Goal: Go to known website: Go to known website

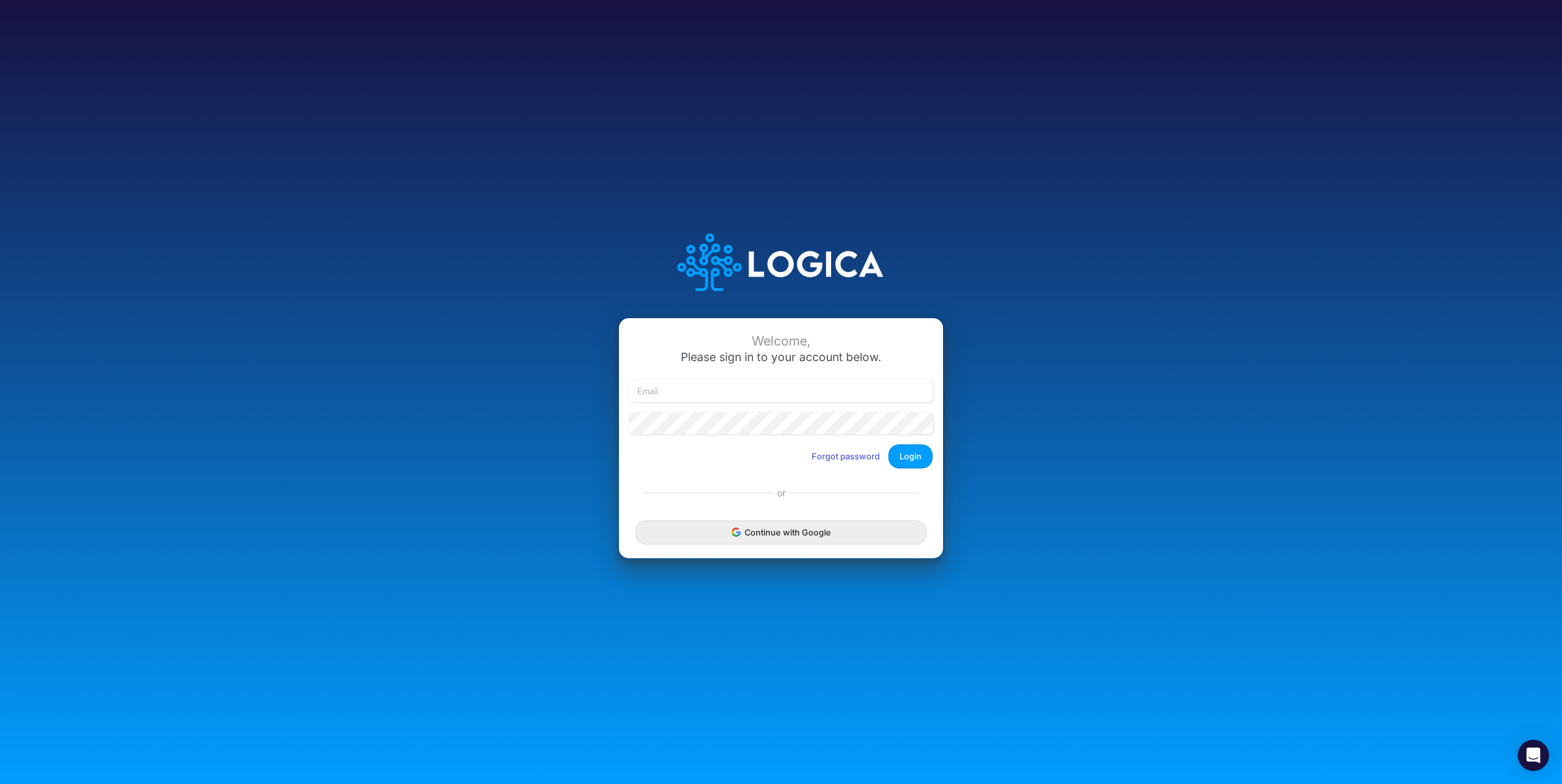
click at [497, 452] on div "Welcome, Please sign in to your account below. Forgot password Login or Continu…" at bounding box center [781, 392] width 1042 height 371
